Goal: Navigation & Orientation: Find specific page/section

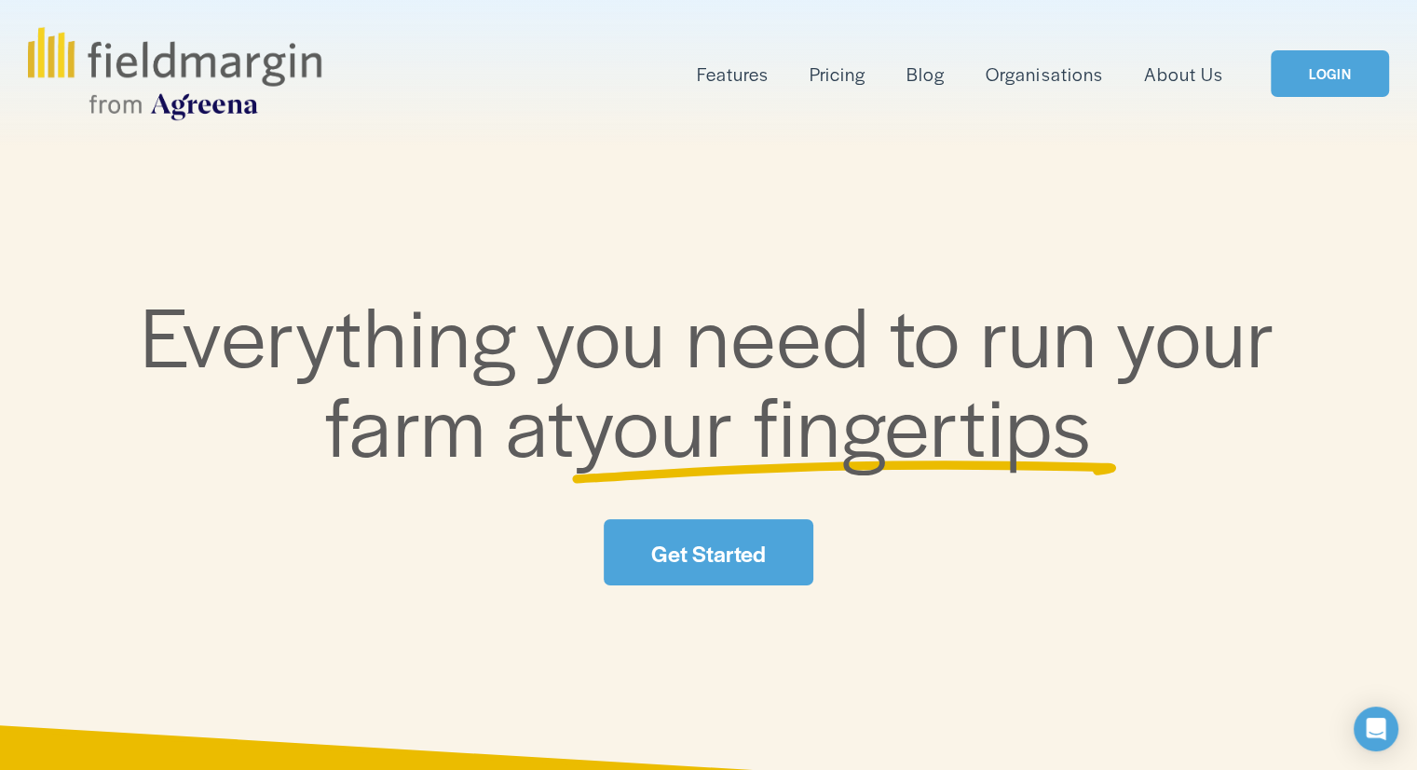
click at [1325, 54] on link "LOGIN" at bounding box center [1329, 74] width 117 height 48
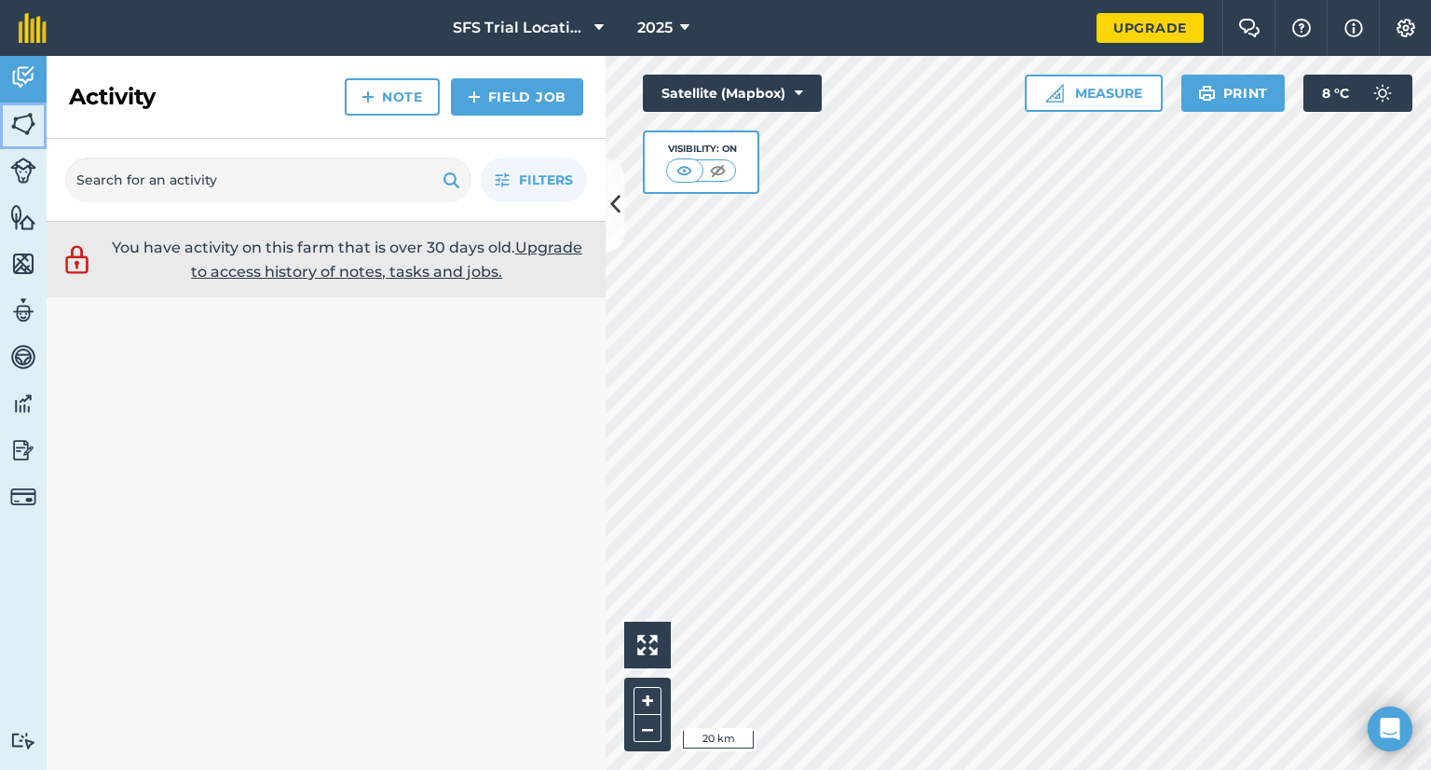
click at [5, 140] on link "Fields" at bounding box center [23, 125] width 47 height 47
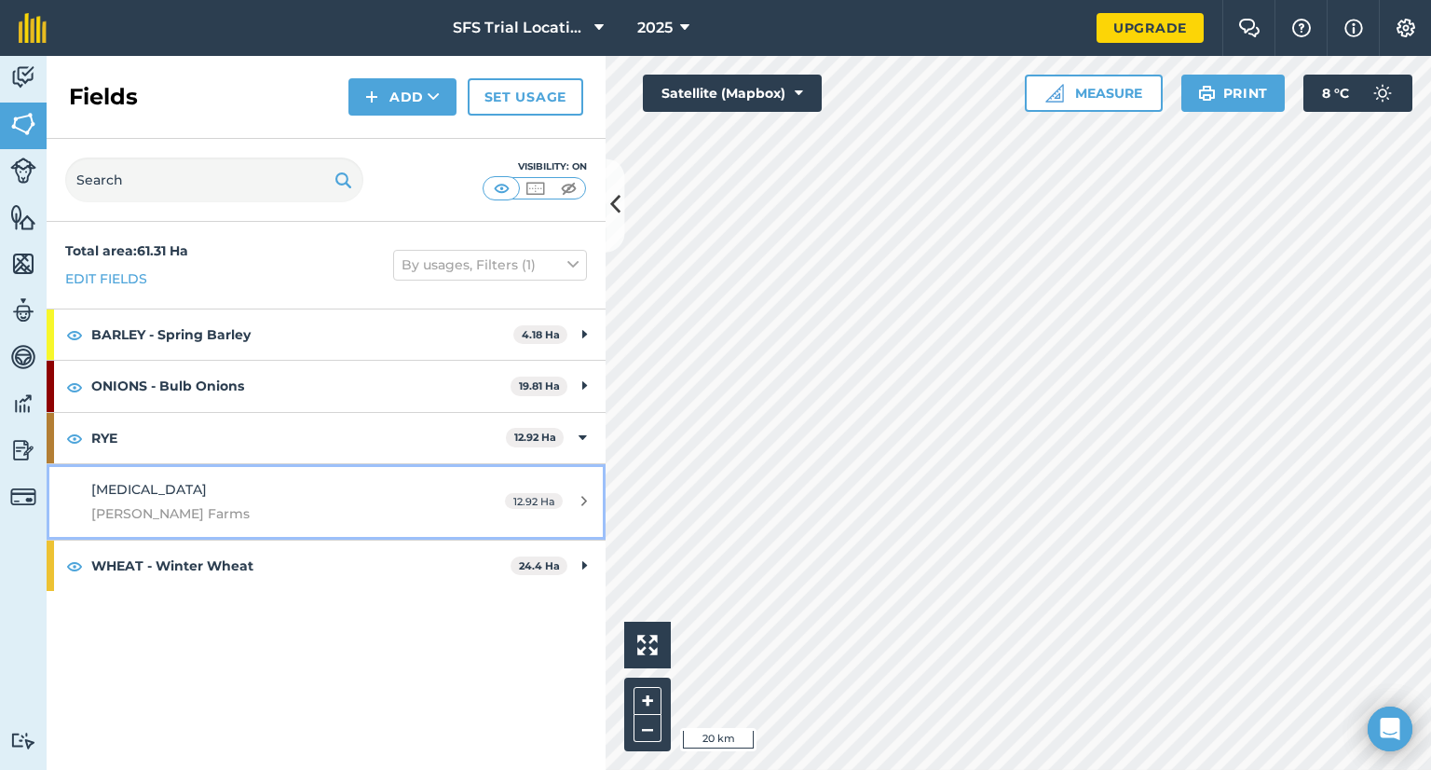
click at [137, 507] on span "Russell Smith Farms" at bounding box center [266, 513] width 350 height 20
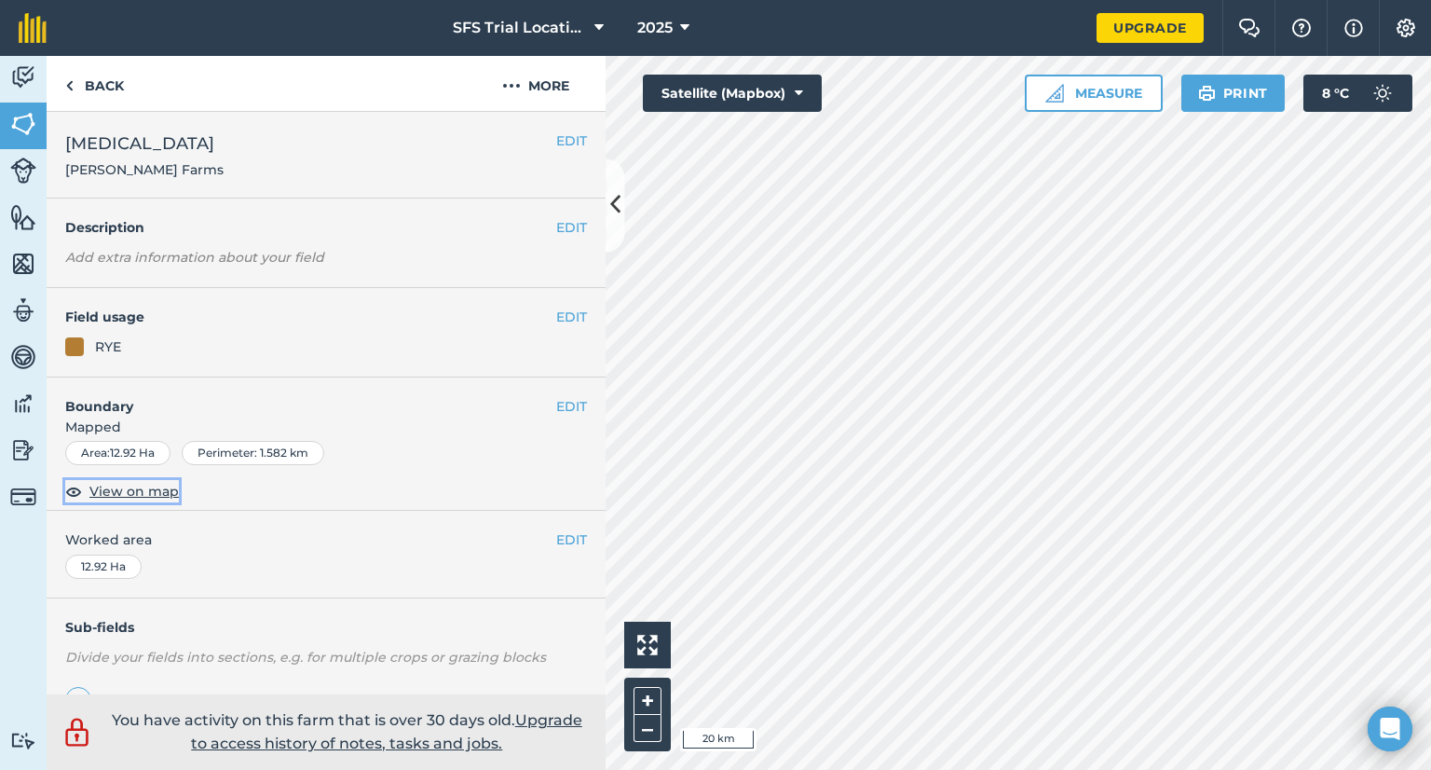
click at [136, 493] on span "View on map" at bounding box center [133, 491] width 89 height 20
